Goal: Task Accomplishment & Management: Manage account settings

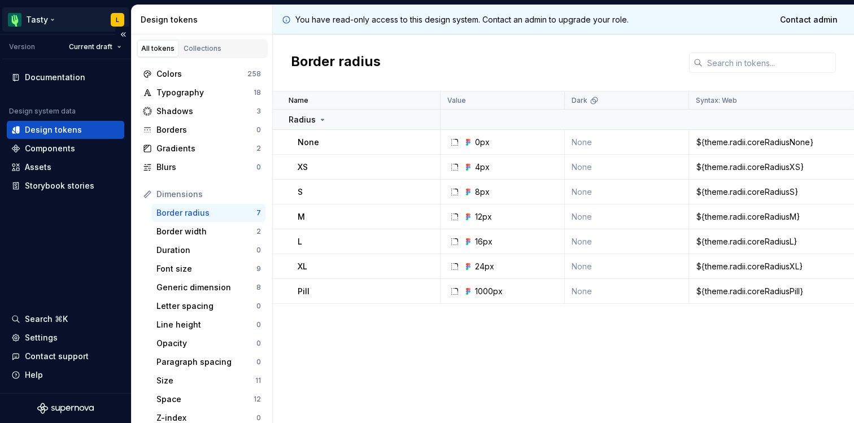
click at [44, 20] on html "Tasty L Version Current draft Documentation Design system data Design tokens Co…" at bounding box center [427, 211] width 854 height 423
click at [51, 23] on html "Tasty L Version Current draft Documentation Design system data Design tokens Co…" at bounding box center [427, 211] width 854 height 423
click at [120, 19] on html "Tasty L Version Current draft Documentation Design system data Design tokens Co…" at bounding box center [427, 211] width 854 height 423
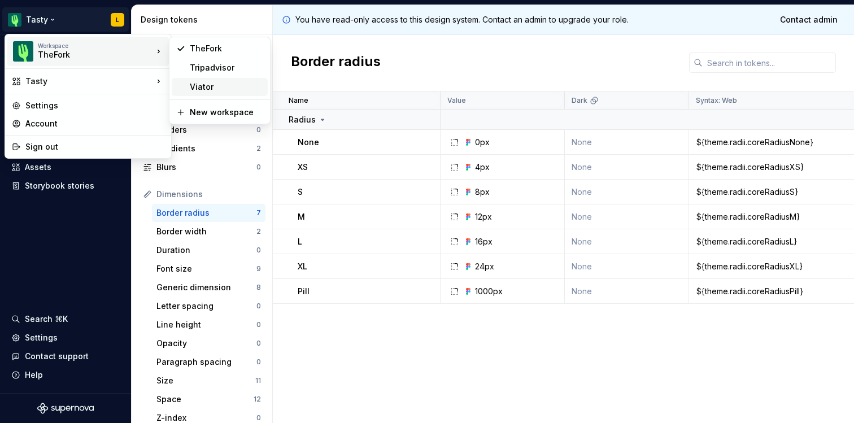
click at [189, 85] on div "Viator" at bounding box center [220, 87] width 96 height 18
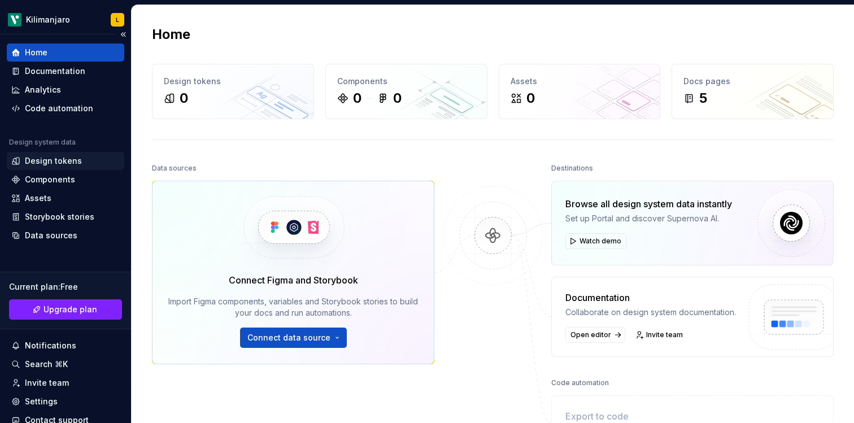
click at [60, 160] on div "Design tokens" at bounding box center [53, 160] width 57 height 11
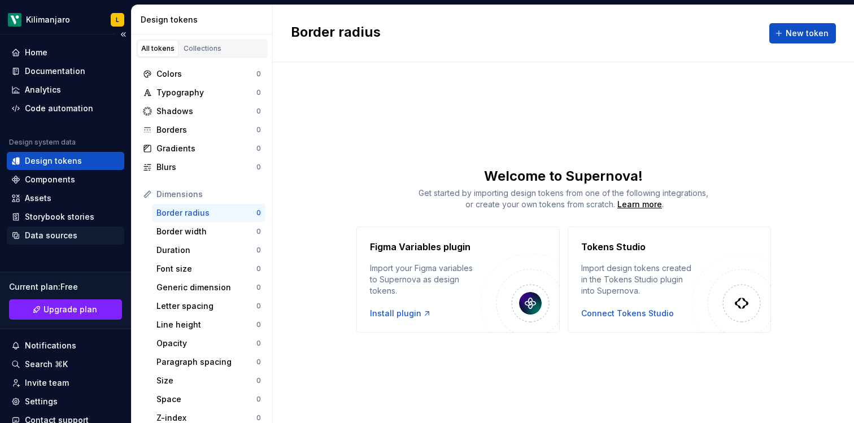
click at [51, 235] on div "Data sources" at bounding box center [51, 235] width 53 height 11
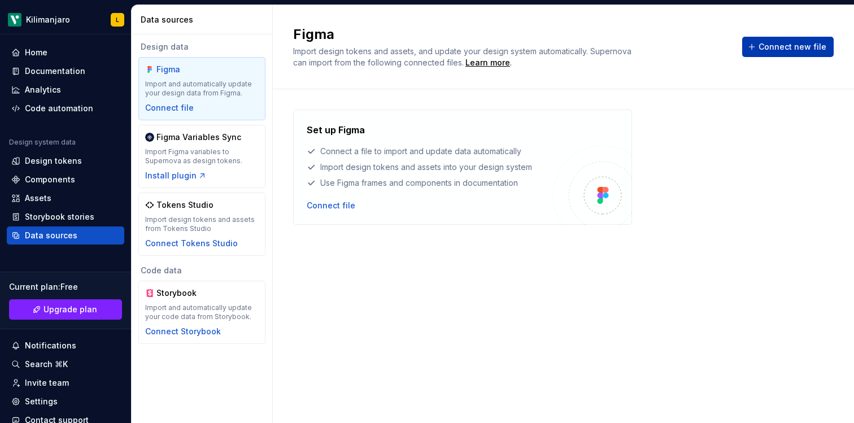
click at [768, 47] on span "Connect new file" at bounding box center [793, 46] width 68 height 11
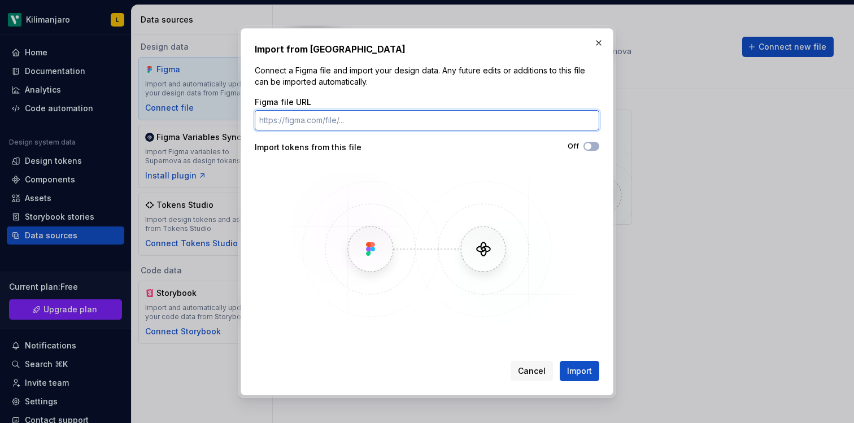
paste input "[URL][DOMAIN_NAME]"
type input "[URL][DOMAIN_NAME]"
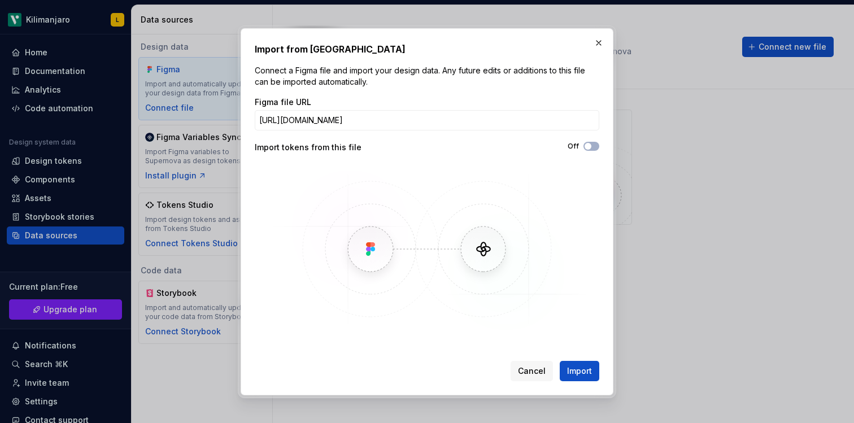
scroll to position [0, 0]
click at [454, 152] on div "Off" at bounding box center [513, 147] width 172 height 11
click at [587, 147] on span "button" at bounding box center [588, 146] width 7 height 7
click at [583, 371] on span "Import" at bounding box center [579, 371] width 25 height 11
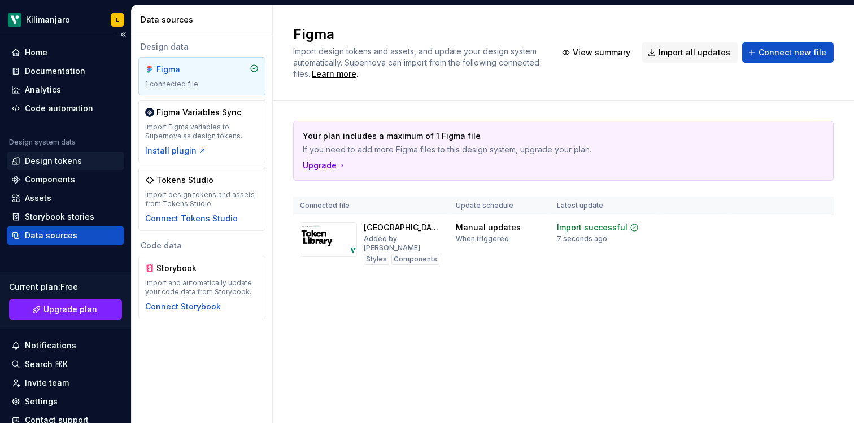
click at [76, 166] on div "Design tokens" at bounding box center [53, 160] width 57 height 11
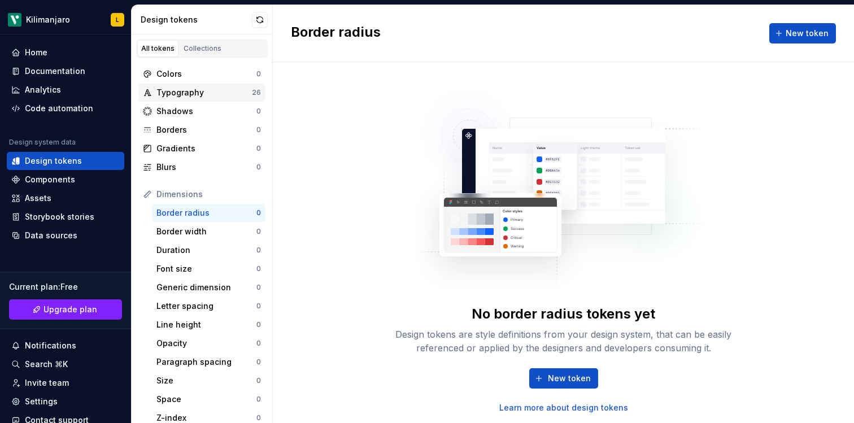
click at [198, 94] on div "Typography" at bounding box center [204, 92] width 95 height 11
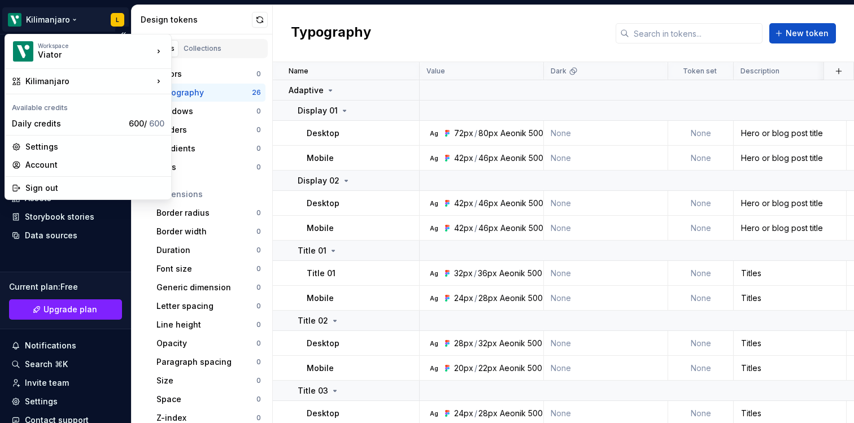
click at [58, 19] on html "Kilimanjaro L Home Documentation Analytics Code automation Design system data D…" at bounding box center [427, 211] width 854 height 423
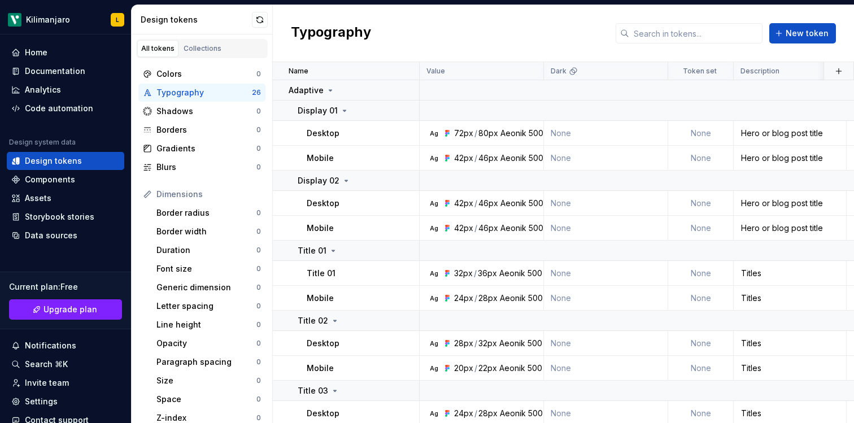
click at [433, 32] on div "Typography New token" at bounding box center [563, 33] width 581 height 57
click at [50, 20] on html "Kilimanjaro L Home Documentation Analytics Code automation Design system data D…" at bounding box center [427, 211] width 854 height 423
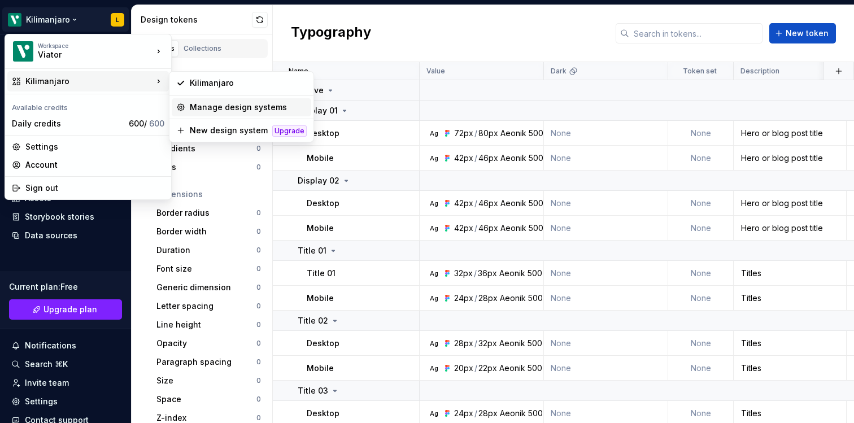
click at [225, 106] on div "Manage design systems" at bounding box center [248, 107] width 117 height 11
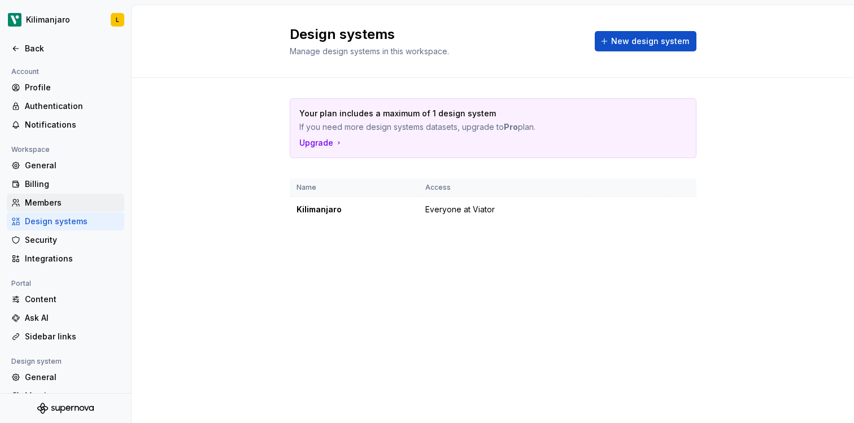
click at [50, 202] on div "Members" at bounding box center [72, 202] width 95 height 11
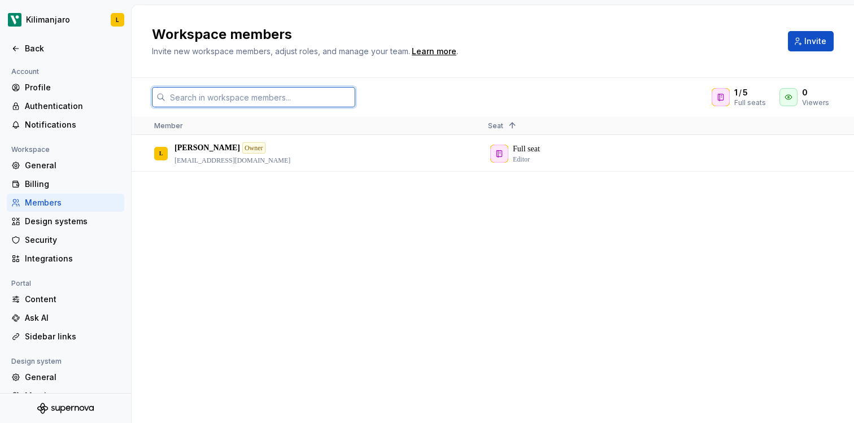
click at [218, 101] on input "text" at bounding box center [261, 97] width 190 height 20
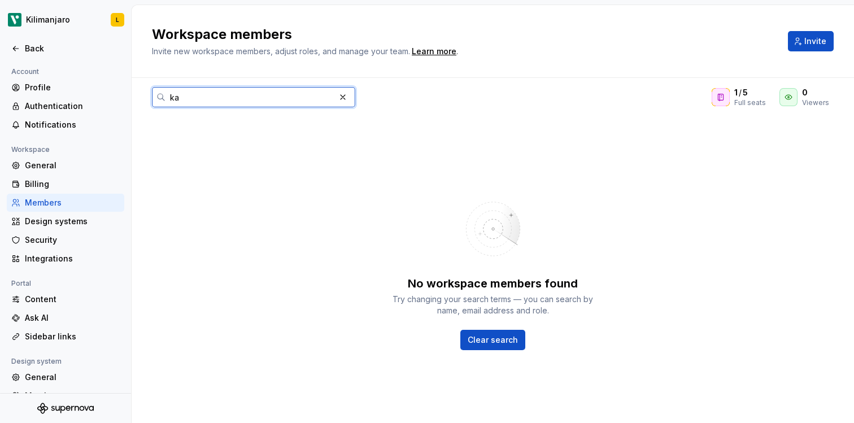
type input "k"
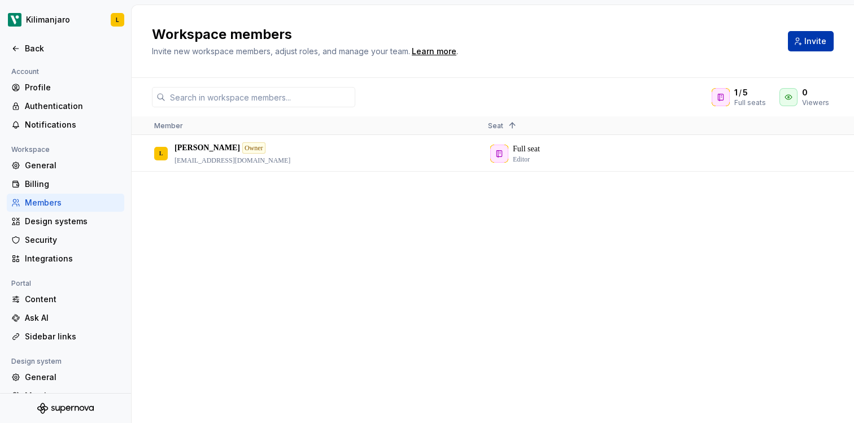
click at [819, 38] on span "Invite" at bounding box center [816, 41] width 22 height 11
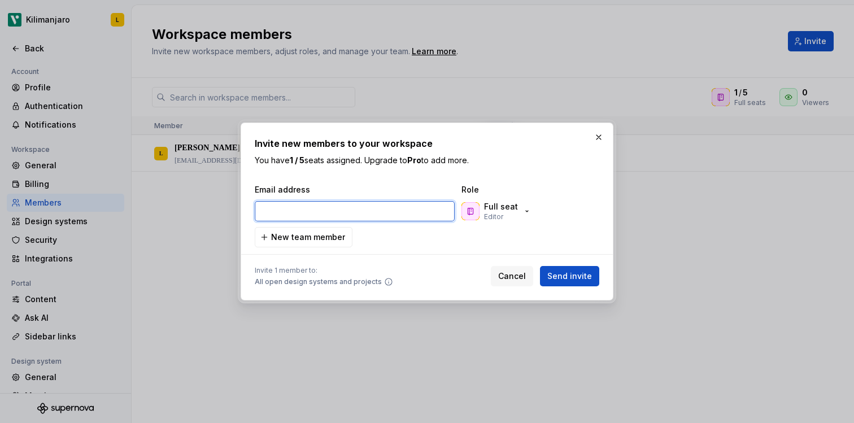
click at [315, 208] on input "email" at bounding box center [355, 211] width 200 height 20
paste input "[EMAIL_ADDRESS][DOMAIN_NAME]"
type input "[EMAIL_ADDRESS][DOMAIN_NAME]"
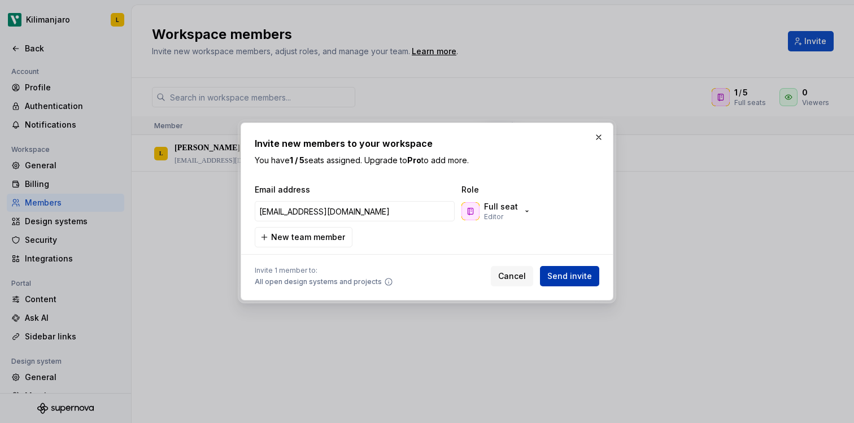
click at [577, 276] on span "Send invite" at bounding box center [570, 276] width 45 height 11
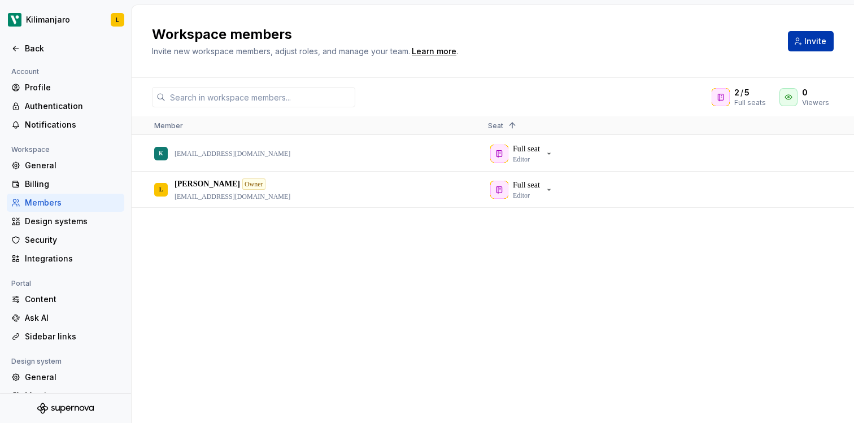
click at [809, 36] on span "Invite" at bounding box center [816, 41] width 22 height 11
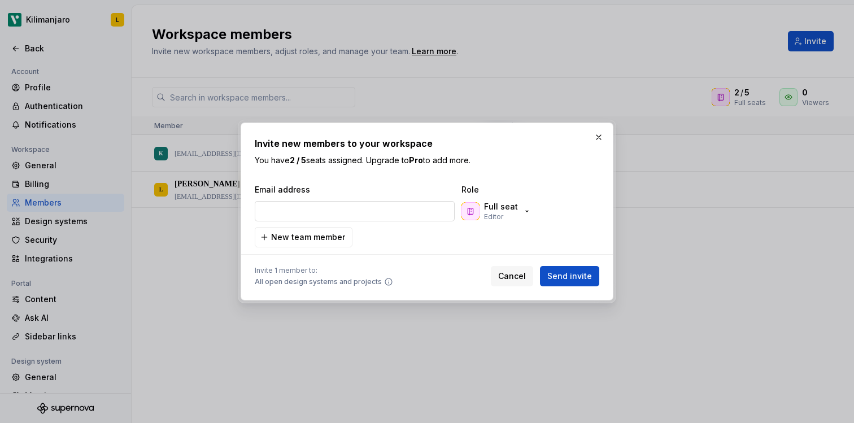
click at [379, 211] on input "email" at bounding box center [355, 211] width 200 height 20
type input "[EMAIL_ADDRESS][DOMAIN_NAME]"
click at [581, 279] on span "Send invite" at bounding box center [570, 276] width 45 height 11
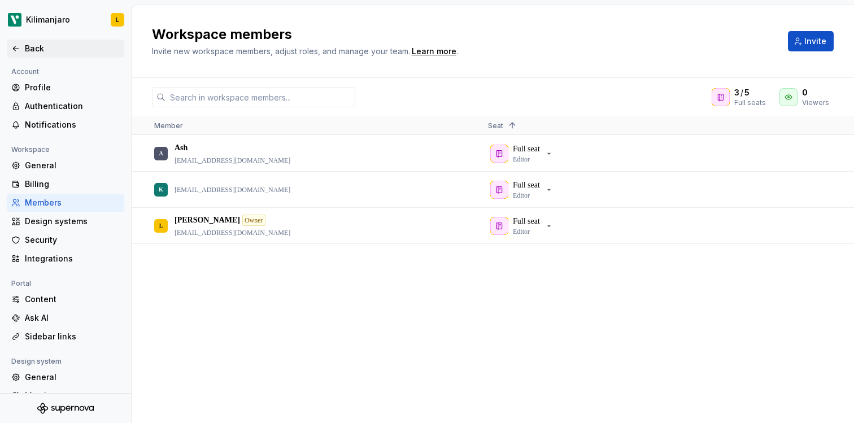
click at [33, 50] on div "Back" at bounding box center [72, 48] width 95 height 11
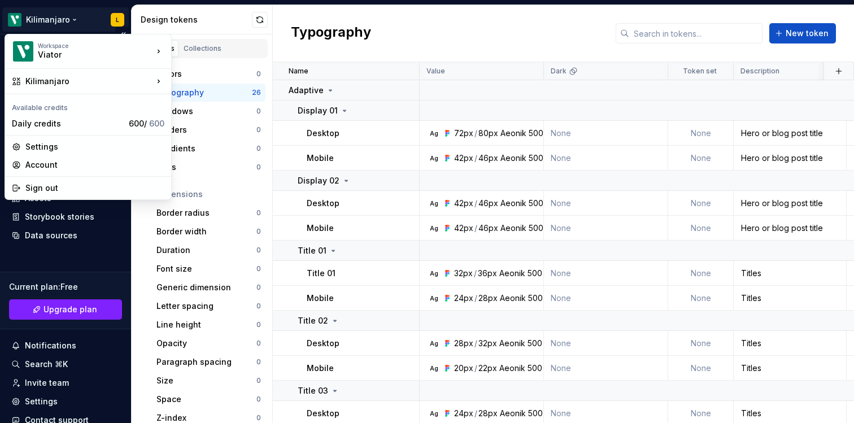
click at [115, 14] on html "Kilimanjaro L Home Documentation Analytics Code automation Design system data D…" at bounding box center [427, 211] width 854 height 423
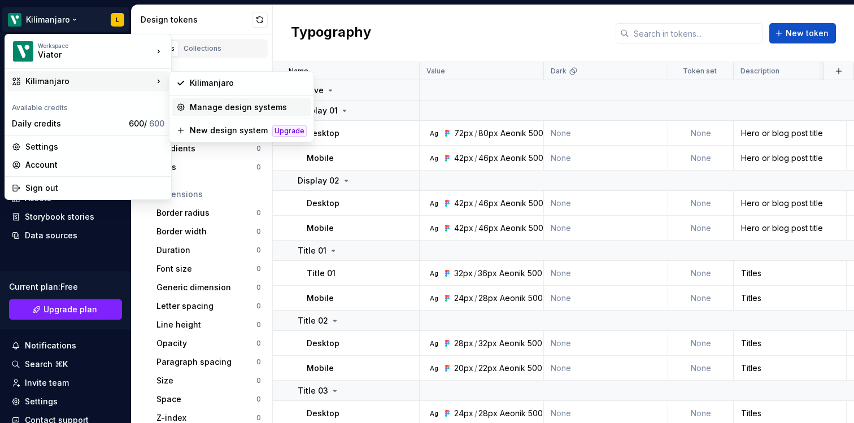
click at [209, 105] on div "Manage design systems" at bounding box center [248, 107] width 117 height 11
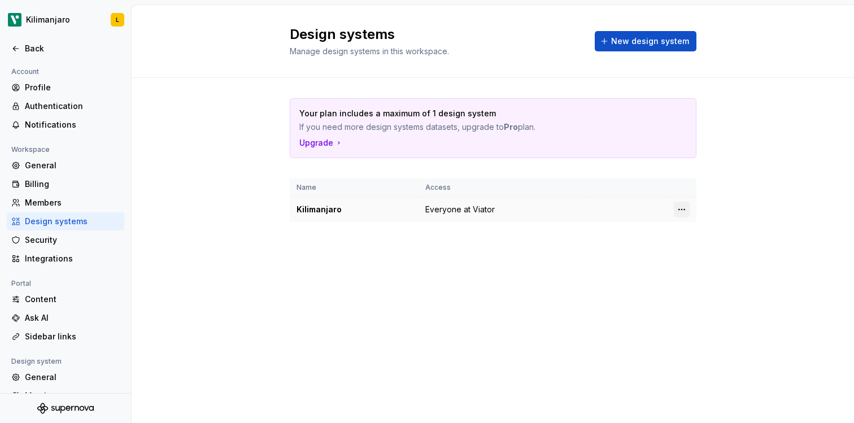
click at [686, 206] on html "Kilimanjaro L Back Account Profile Authentication Notifications Workspace Gener…" at bounding box center [427, 211] width 854 height 423
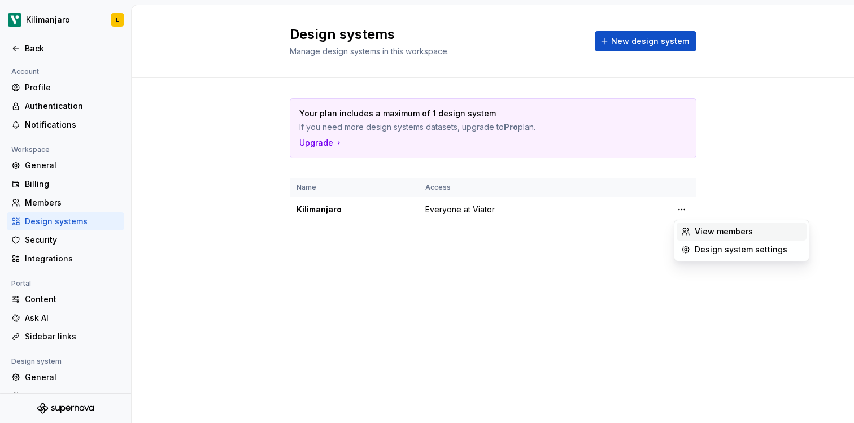
click at [703, 231] on div "View members" at bounding box center [748, 231] width 107 height 11
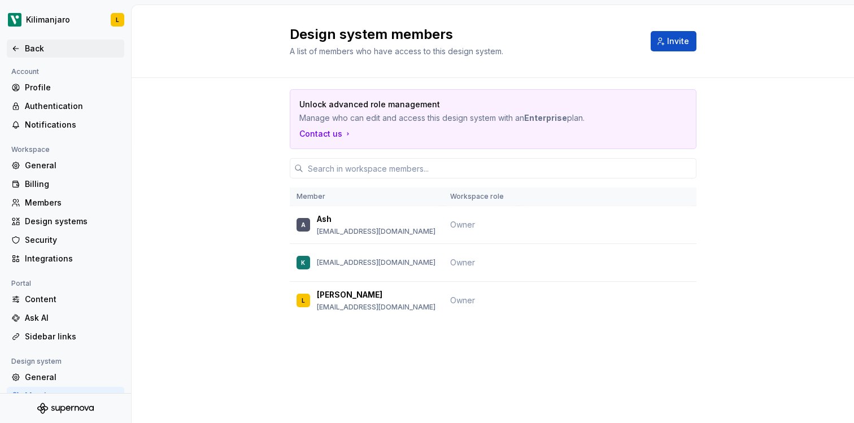
click at [51, 51] on div "Back" at bounding box center [72, 48] width 95 height 11
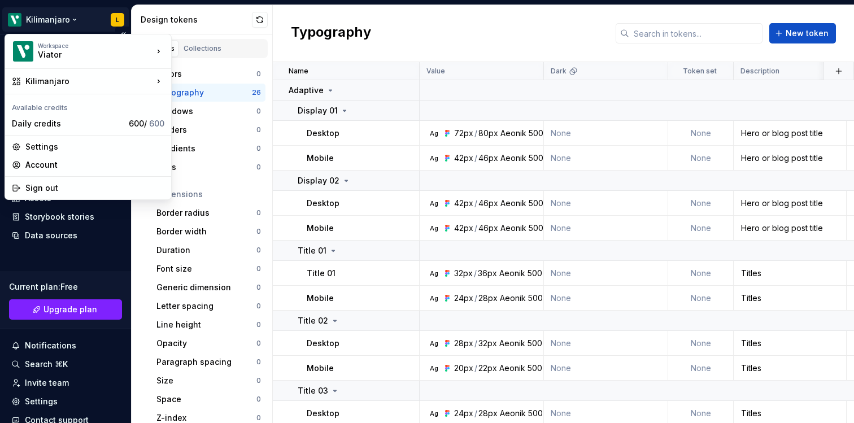
click at [64, 21] on html "Kilimanjaro L Home Documentation Analytics Code automation Design system data D…" at bounding box center [427, 211] width 854 height 423
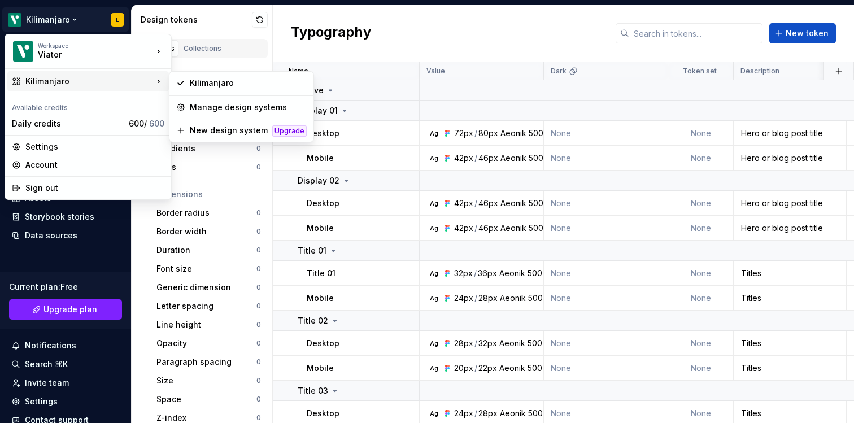
click at [367, 279] on html "Kilimanjaro L Home Documentation Analytics Code automation Design system data D…" at bounding box center [427, 211] width 854 height 423
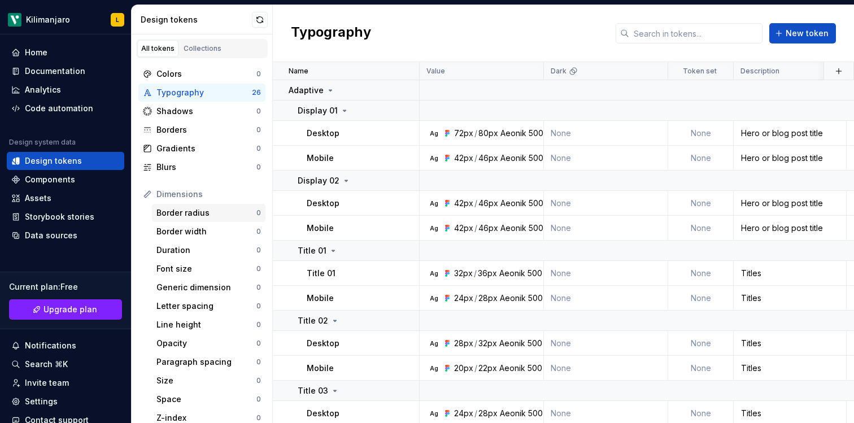
click at [205, 213] on div "Border radius" at bounding box center [207, 212] width 100 height 11
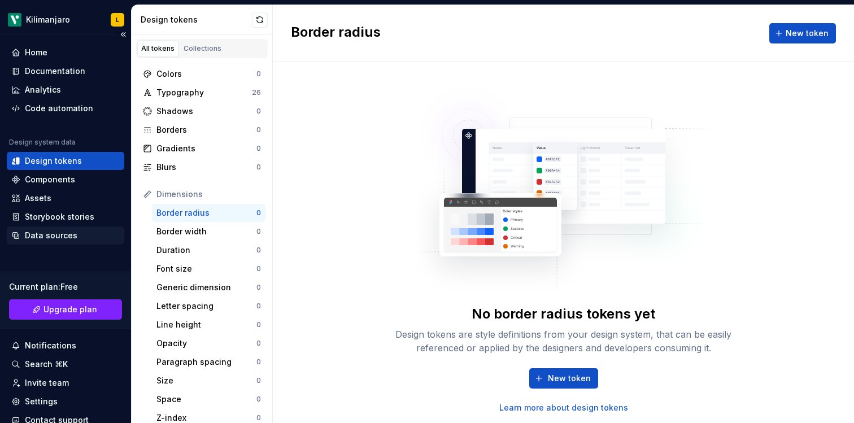
click at [54, 238] on div "Data sources" at bounding box center [51, 235] width 53 height 11
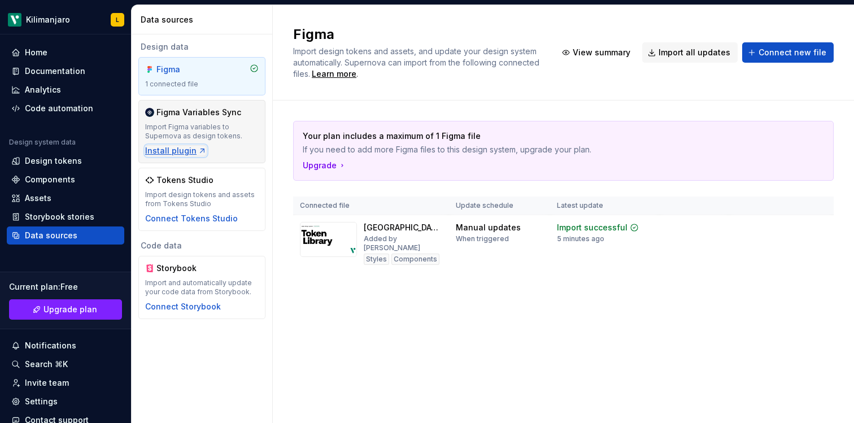
click at [181, 154] on div "Install plugin" at bounding box center [176, 150] width 62 height 11
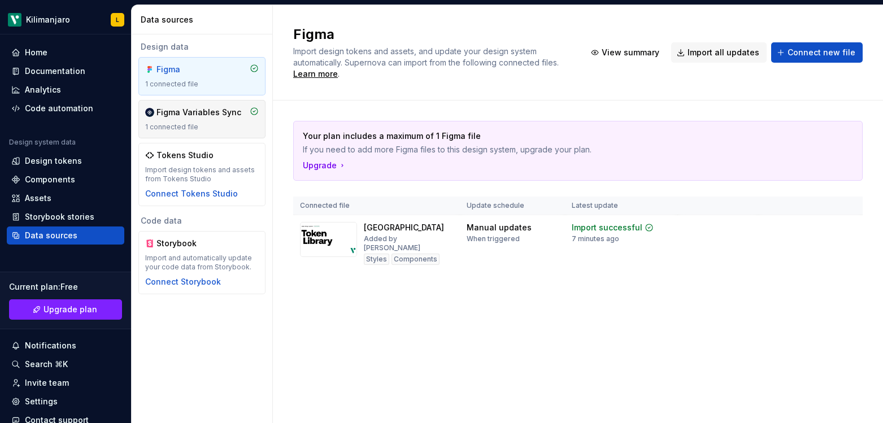
click at [222, 129] on div "1 connected file" at bounding box center [202, 127] width 114 height 9
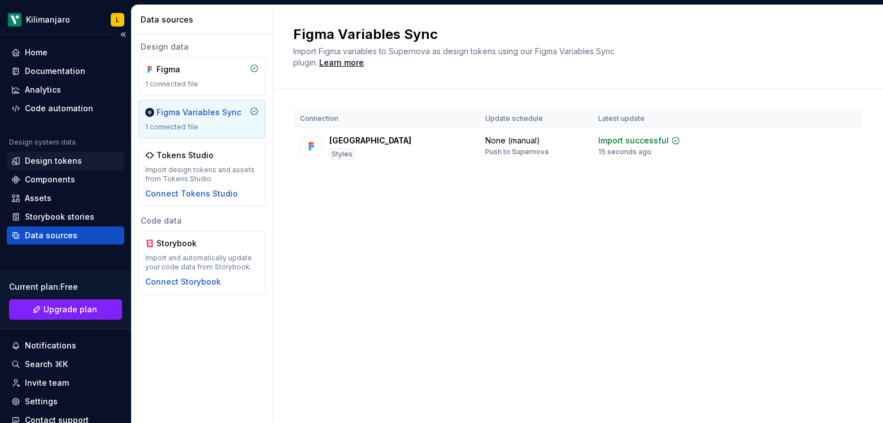
click at [77, 159] on div "Design tokens" at bounding box center [53, 160] width 57 height 11
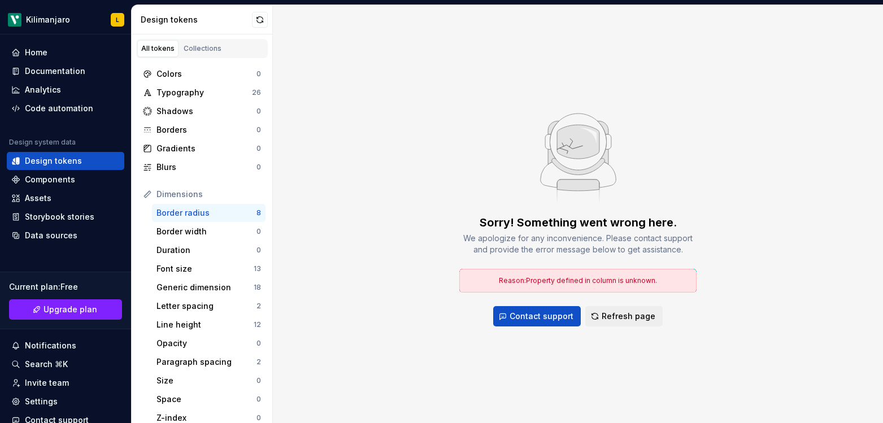
click at [207, 212] on div "Border radius" at bounding box center [207, 212] width 100 height 11
click at [210, 272] on div "Font size" at bounding box center [205, 268] width 97 height 11
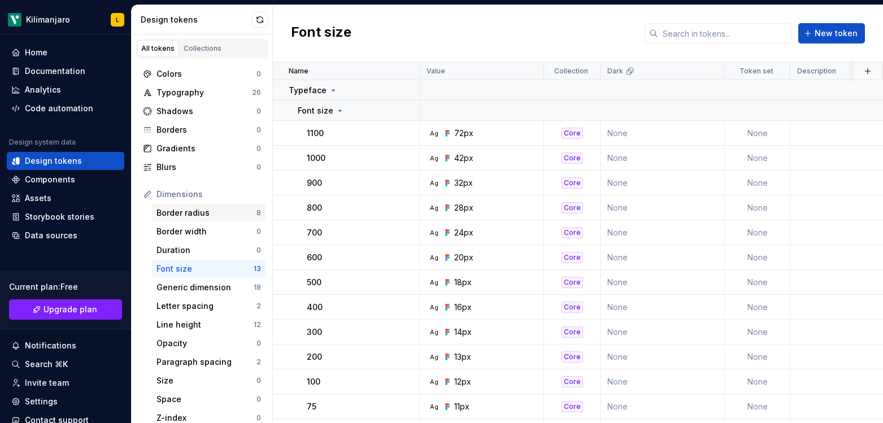
click at [213, 215] on div "Border radius" at bounding box center [207, 212] width 100 height 11
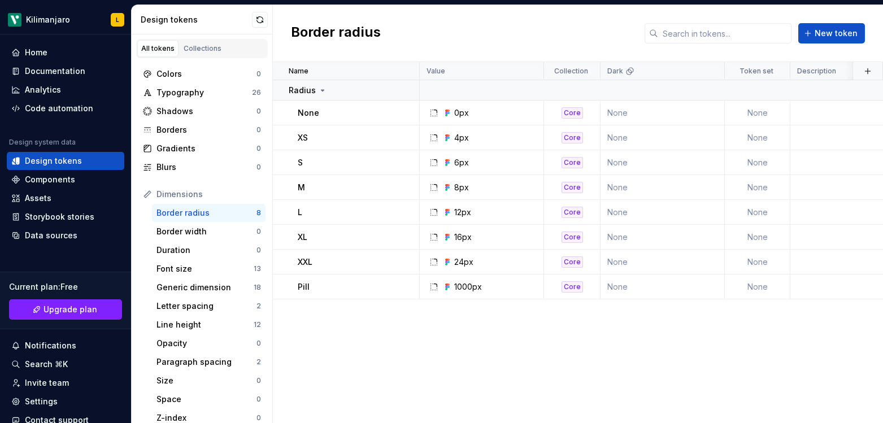
click at [220, 215] on div "Border radius" at bounding box center [207, 212] width 100 height 11
click at [50, 111] on div "Code automation" at bounding box center [59, 108] width 68 height 11
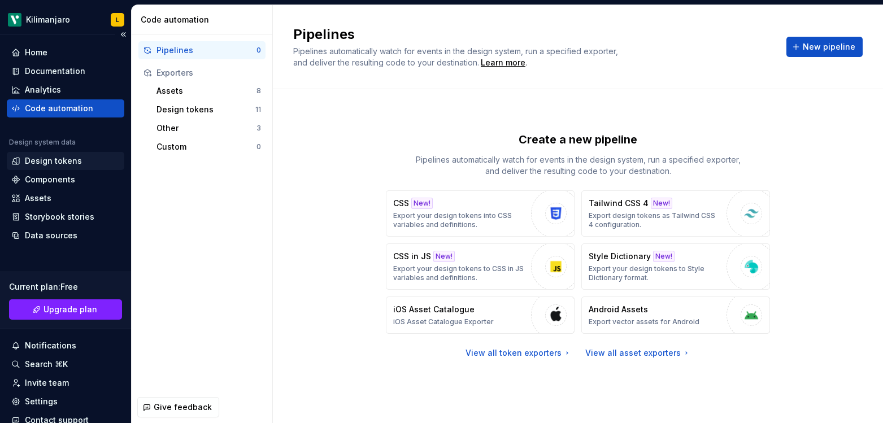
click at [65, 158] on div "Design tokens" at bounding box center [53, 160] width 57 height 11
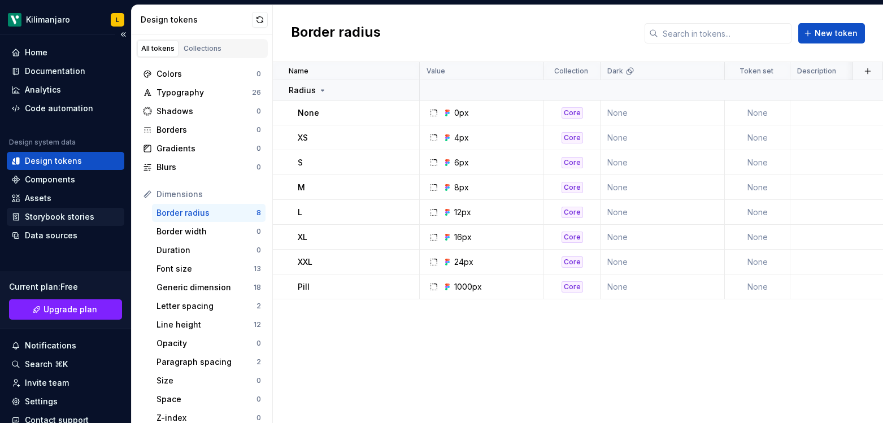
click at [59, 217] on div "Storybook stories" at bounding box center [60, 216] width 70 height 11
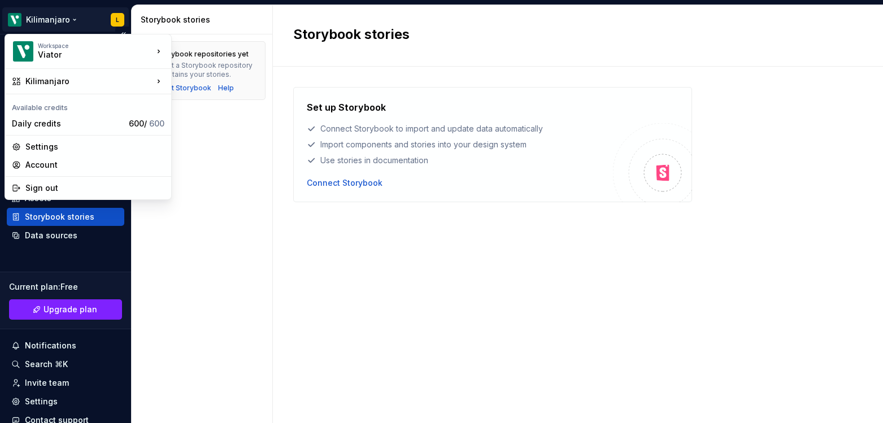
click at [79, 21] on html "Kilimanjaro L Home Documentation Analytics Code automation Design system data D…" at bounding box center [441, 211] width 883 height 423
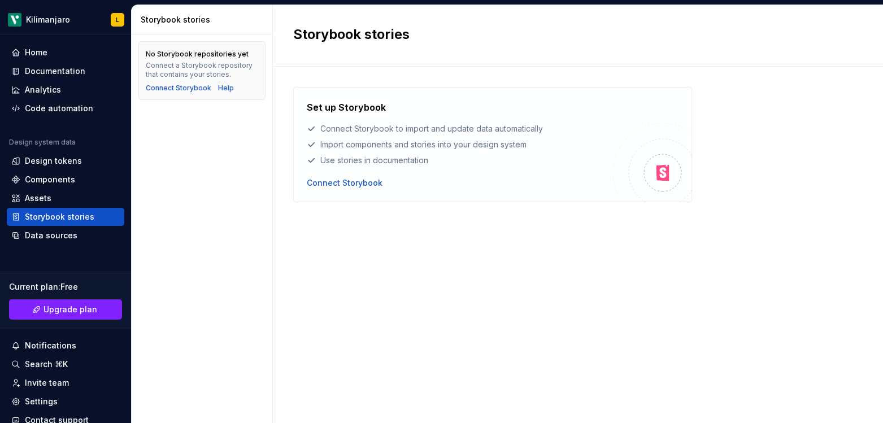
click at [424, 286] on html "Kilimanjaro L Home Documentation Analytics Code automation Design system data D…" at bounding box center [441, 211] width 883 height 423
click at [59, 162] on div "Design tokens" at bounding box center [53, 160] width 57 height 11
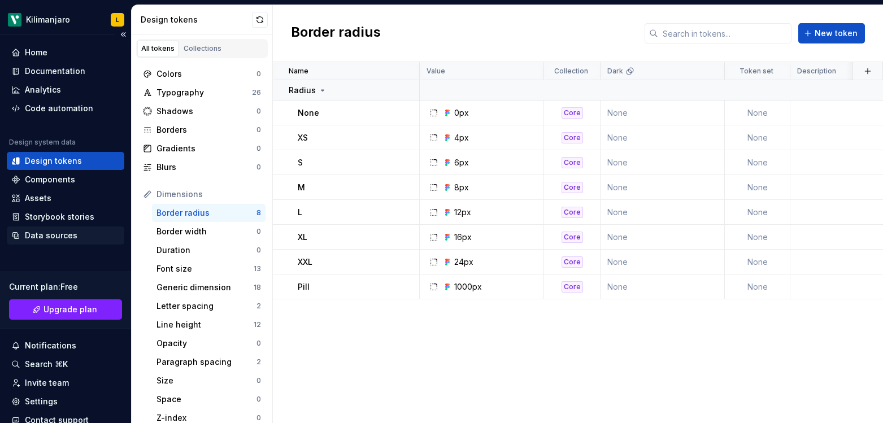
click at [55, 237] on div "Data sources" at bounding box center [51, 235] width 53 height 11
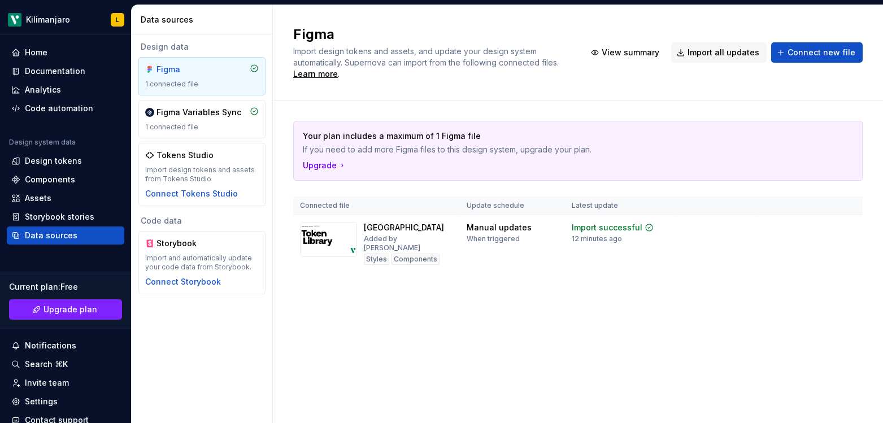
drag, startPoint x: 318, startPoint y: 384, endPoint x: 328, endPoint y: 333, distance: 51.4
click at [324, 371] on div "Figma Import design tokens and assets, and update your design system automatica…" at bounding box center [578, 214] width 610 height 418
